Goal: Check status: Check status

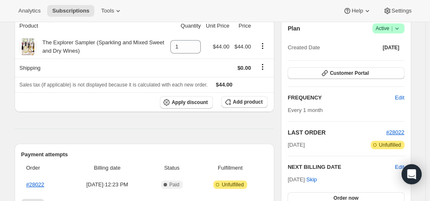
scroll to position [84, 0]
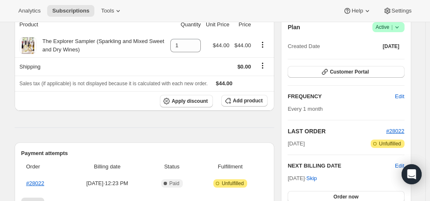
click at [160, 116] on div "Product Quantity Unit Price Price The Explorer Sampler (Sparkling and Mixed Swe…" at bounding box center [145, 154] width 260 height 278
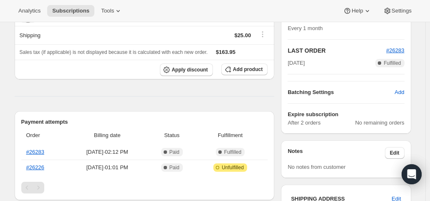
scroll to position [167, 0]
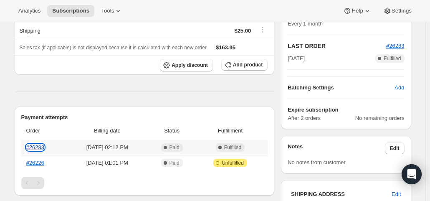
click at [41, 145] on link "#26283" at bounding box center [35, 147] width 18 height 6
